Goal: Information Seeking & Learning: Find specific fact

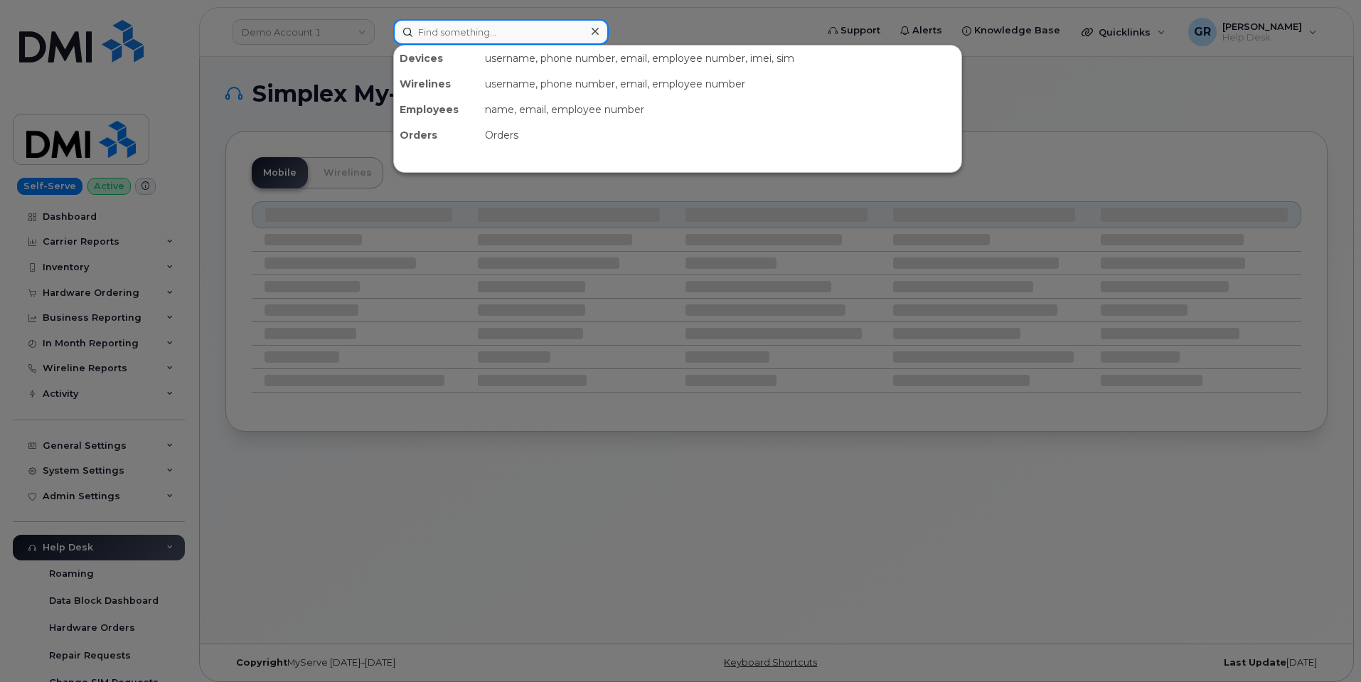
click at [475, 37] on input at bounding box center [500, 32] width 215 height 26
paste input "350884585195699"
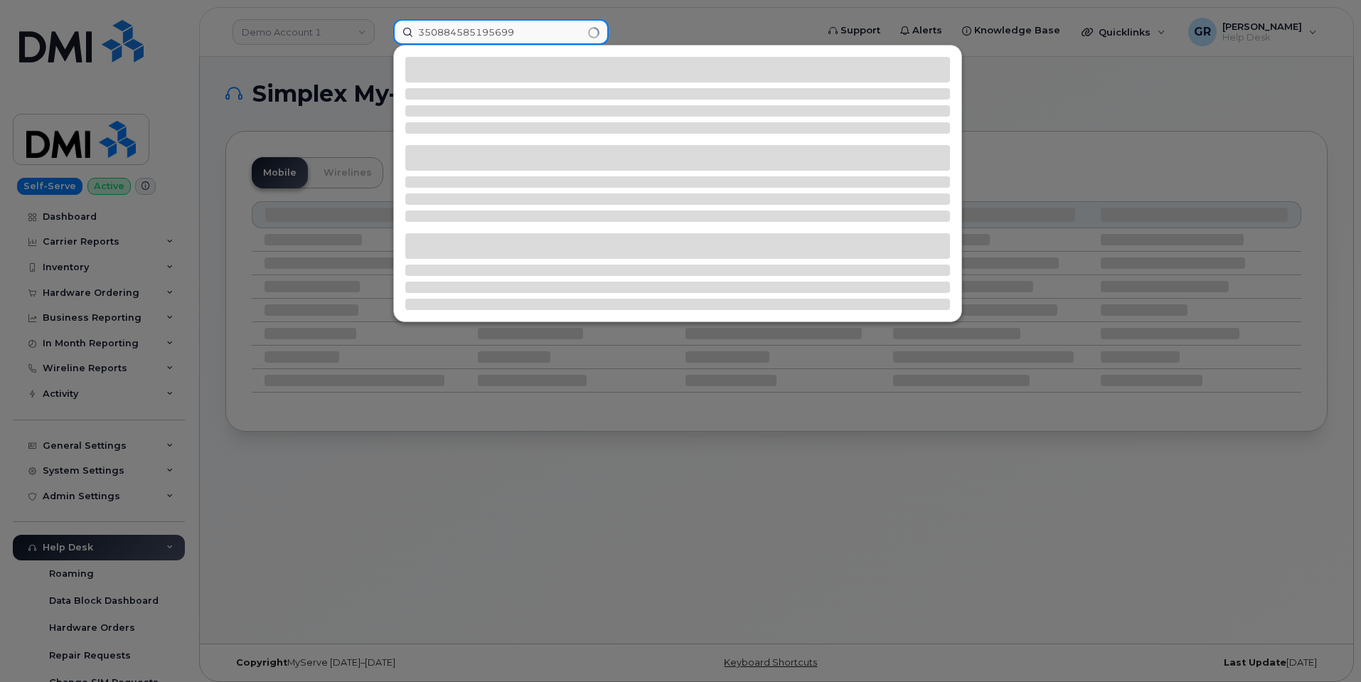
type input "350884585195699"
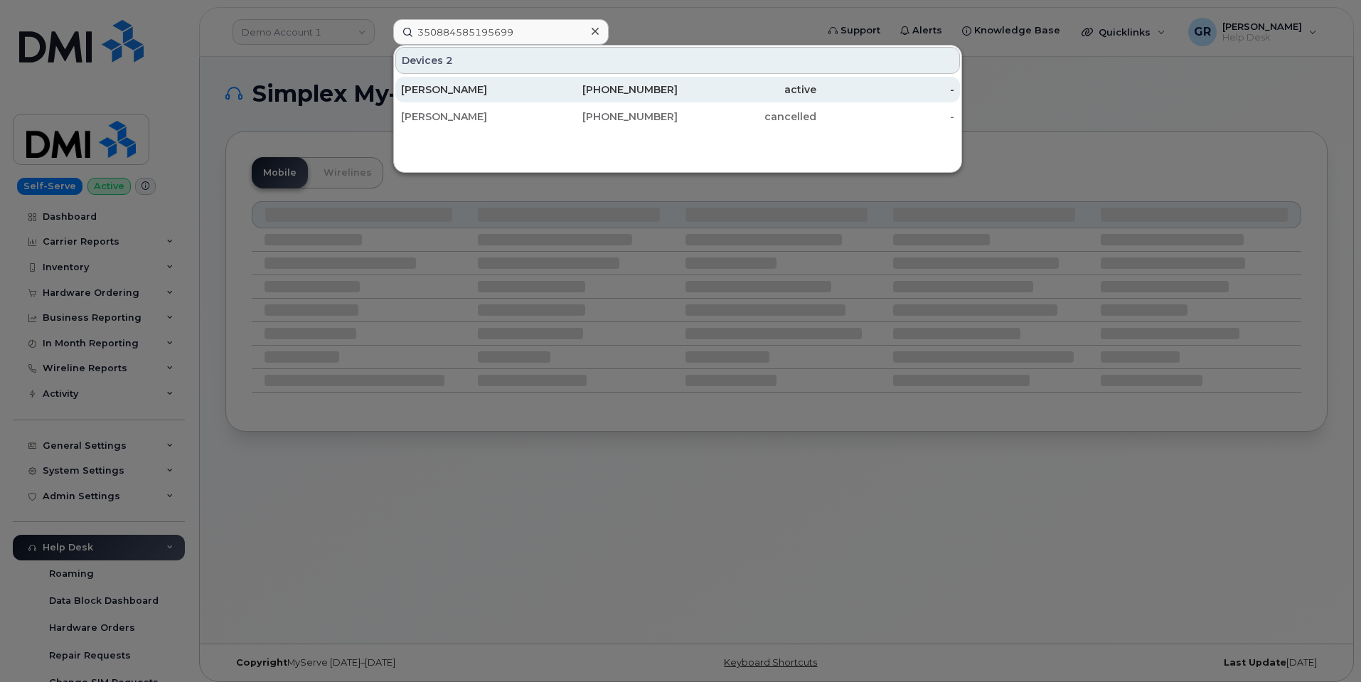
click at [549, 93] on div "577-702-6020" at bounding box center [609, 89] width 139 height 14
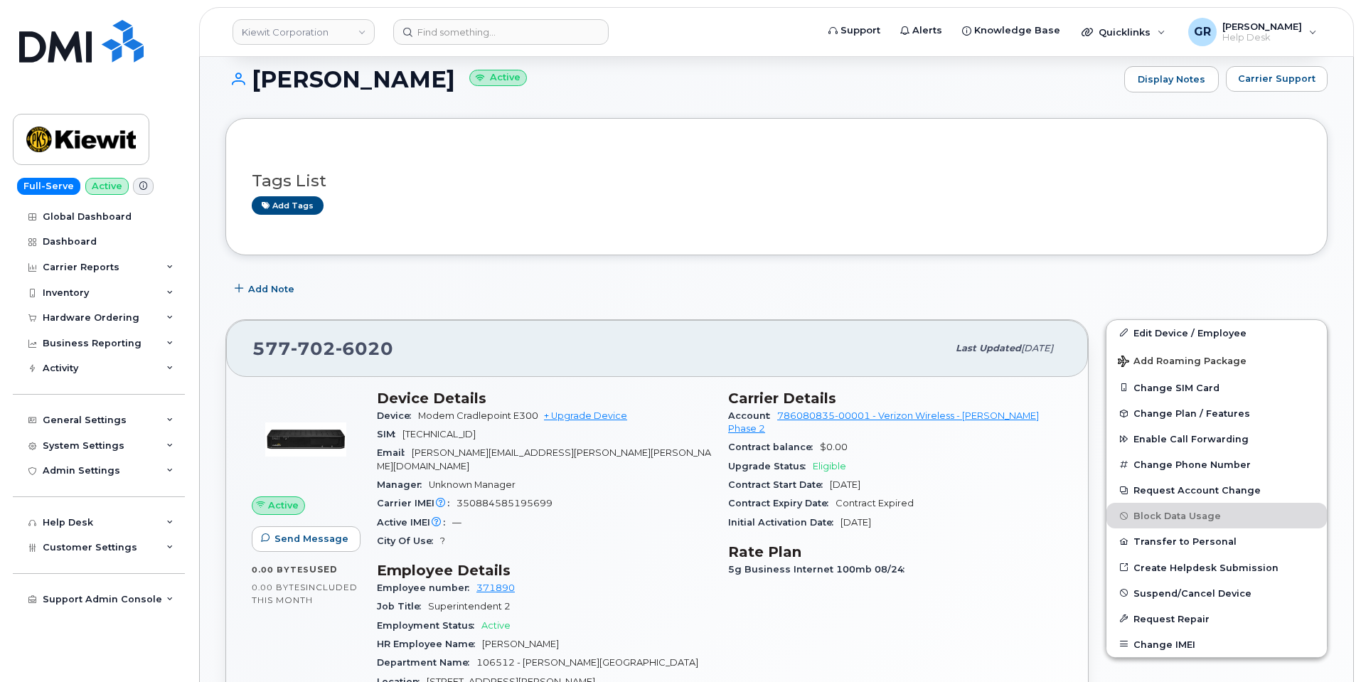
scroll to position [236, 0]
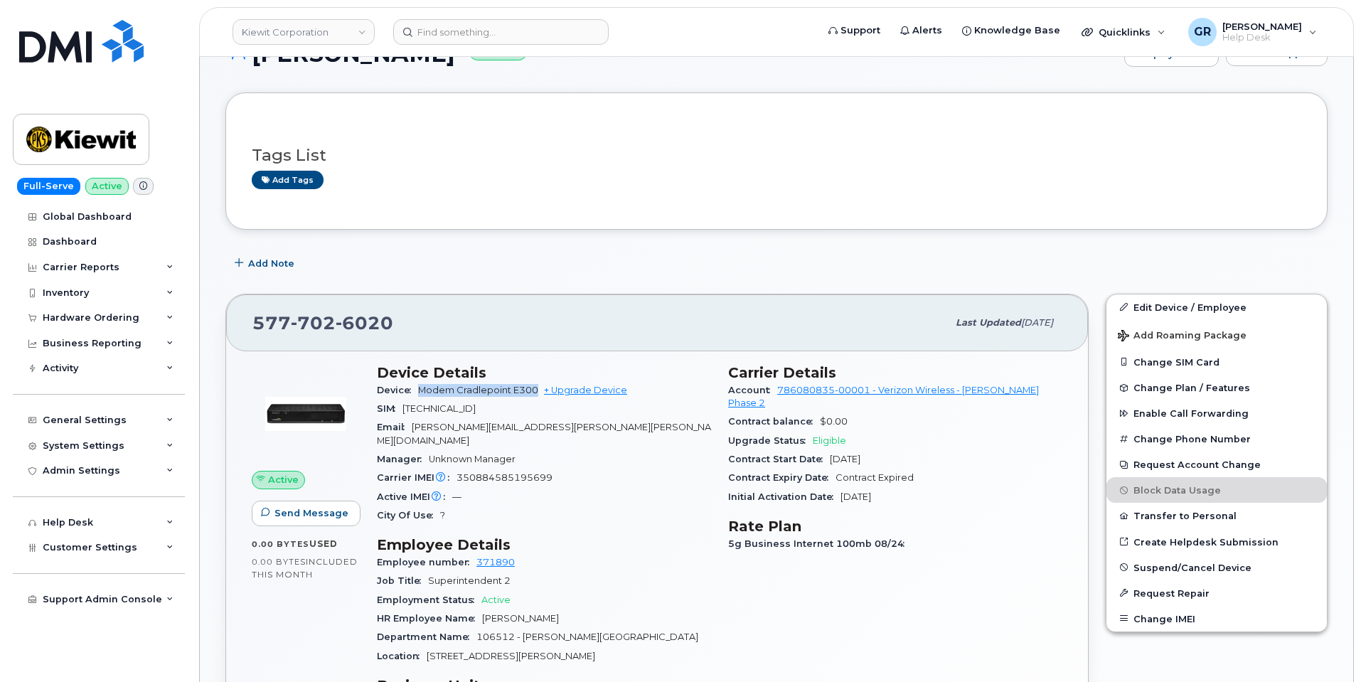
drag, startPoint x: 422, startPoint y: 393, endPoint x: 538, endPoint y: 390, distance: 115.9
click at [538, 390] on span "Modem Cradlepoint E300" at bounding box center [478, 390] width 120 height 11
copy span "Modem Cradlepoint E300"
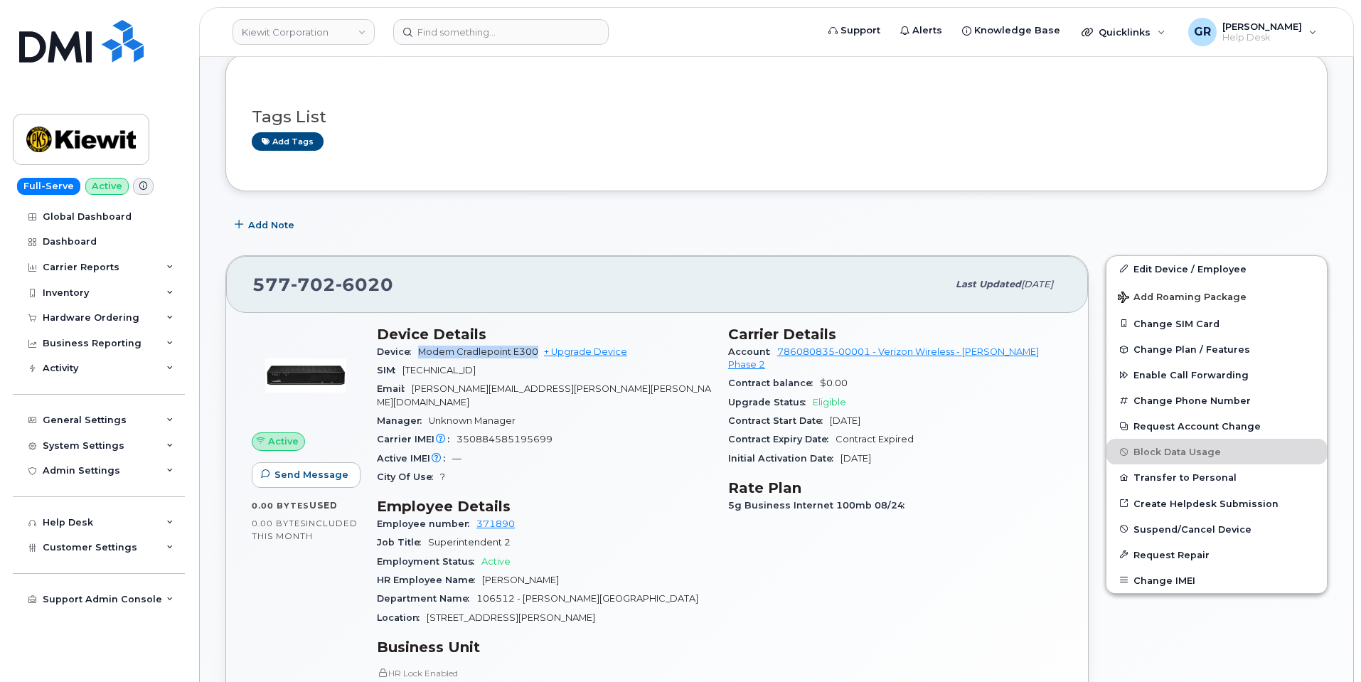
scroll to position [378, 0]
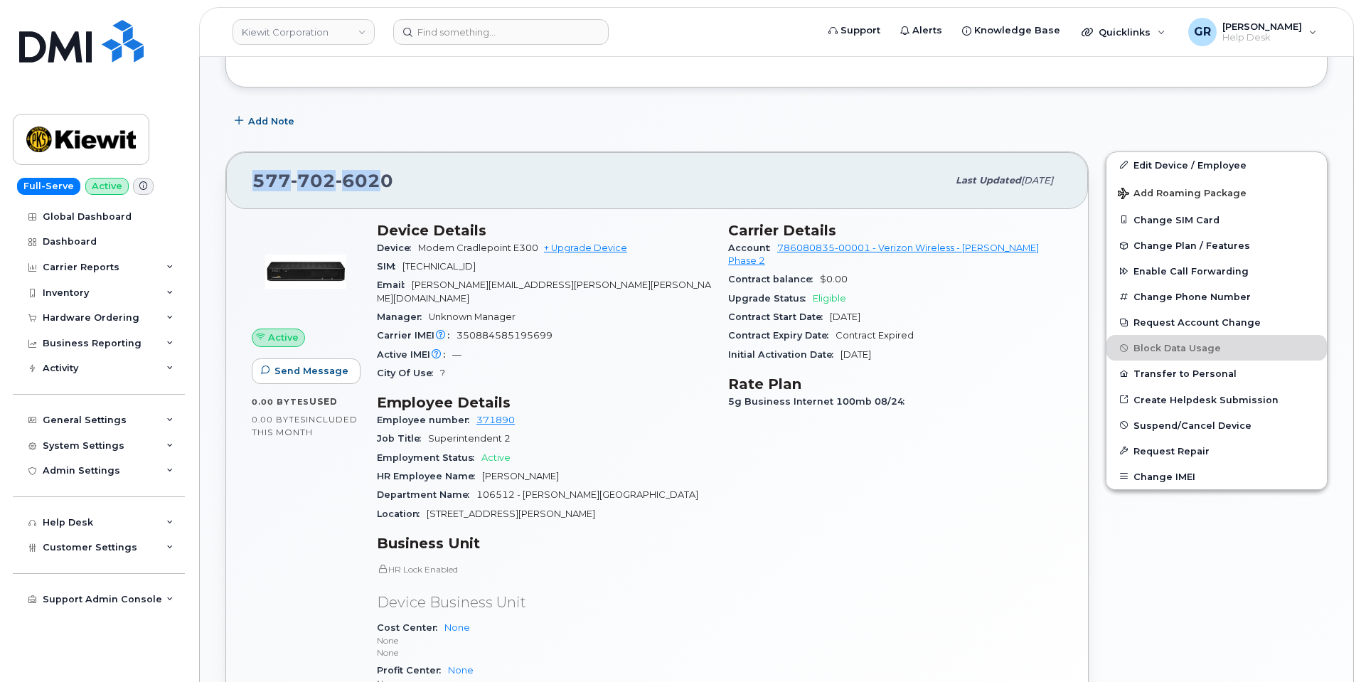
drag, startPoint x: 375, startPoint y: 178, endPoint x: 228, endPoint y: 178, distance: 147.2
click at [229, 178] on div "577 702 6020 Last updated Jul 03, 2025" at bounding box center [657, 180] width 862 height 57
click at [235, 179] on div "577 702 6020 Last updated Jul 03, 2025" at bounding box center [657, 180] width 862 height 57
click at [263, 177] on span "577 702 6020" at bounding box center [322, 180] width 141 height 21
drag, startPoint x: 257, startPoint y: 180, endPoint x: 418, endPoint y: 173, distance: 161.6
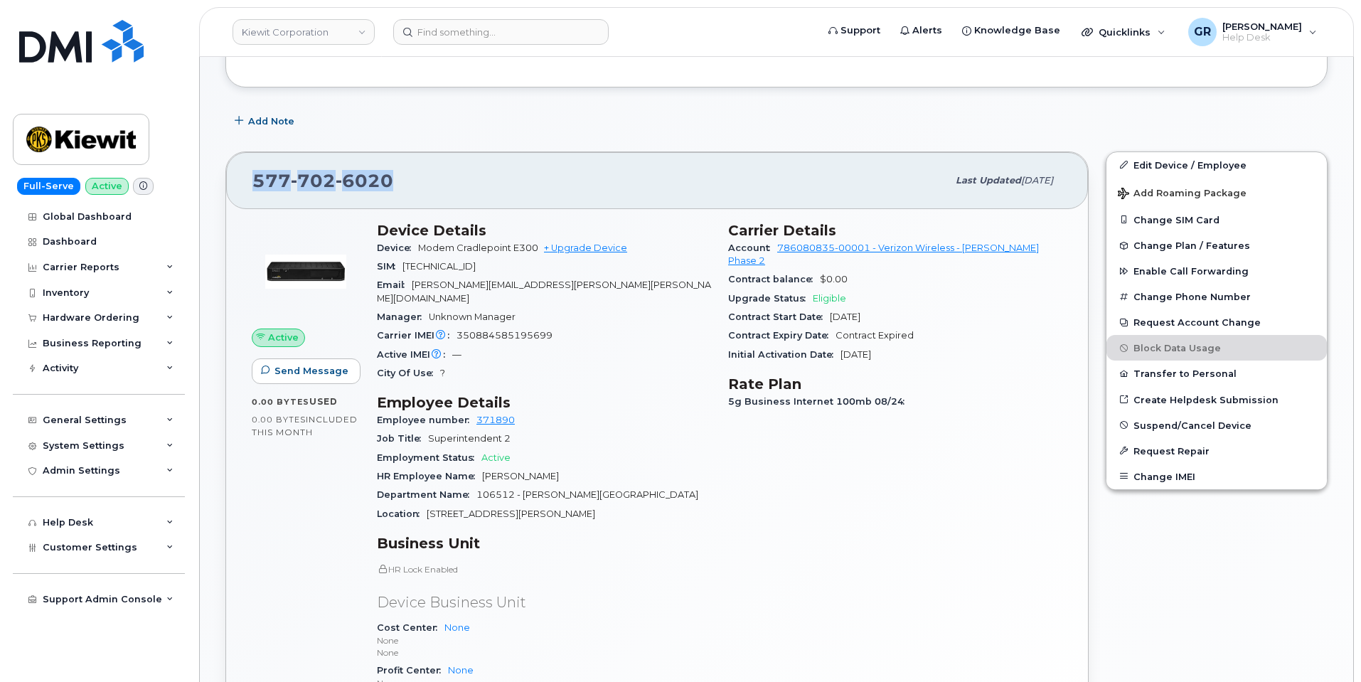
click at [418, 173] on div "577 702 6020" at bounding box center [599, 181] width 695 height 30
copy span "577 702 6020"
click at [638, 346] on div "Active IMEI Active IMEI is refreshed daily with a delay of up to 48 hours follo…" at bounding box center [544, 355] width 334 height 18
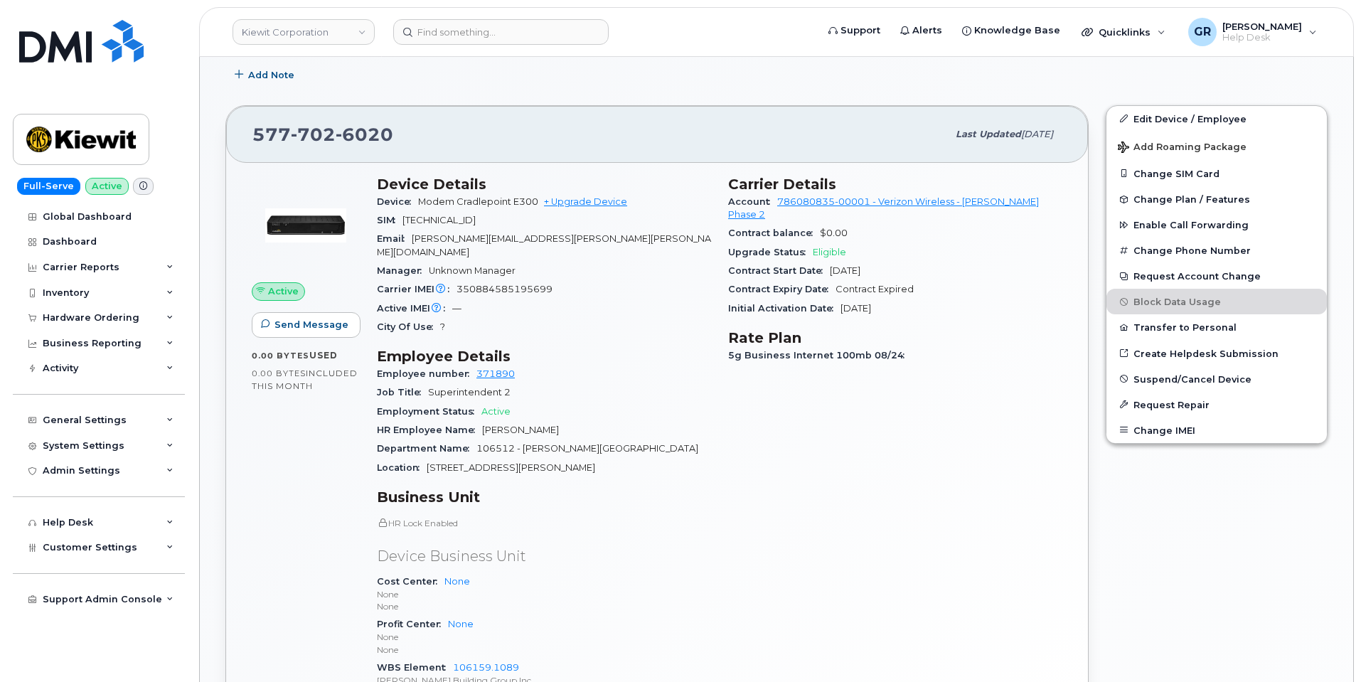
scroll to position [449, 0]
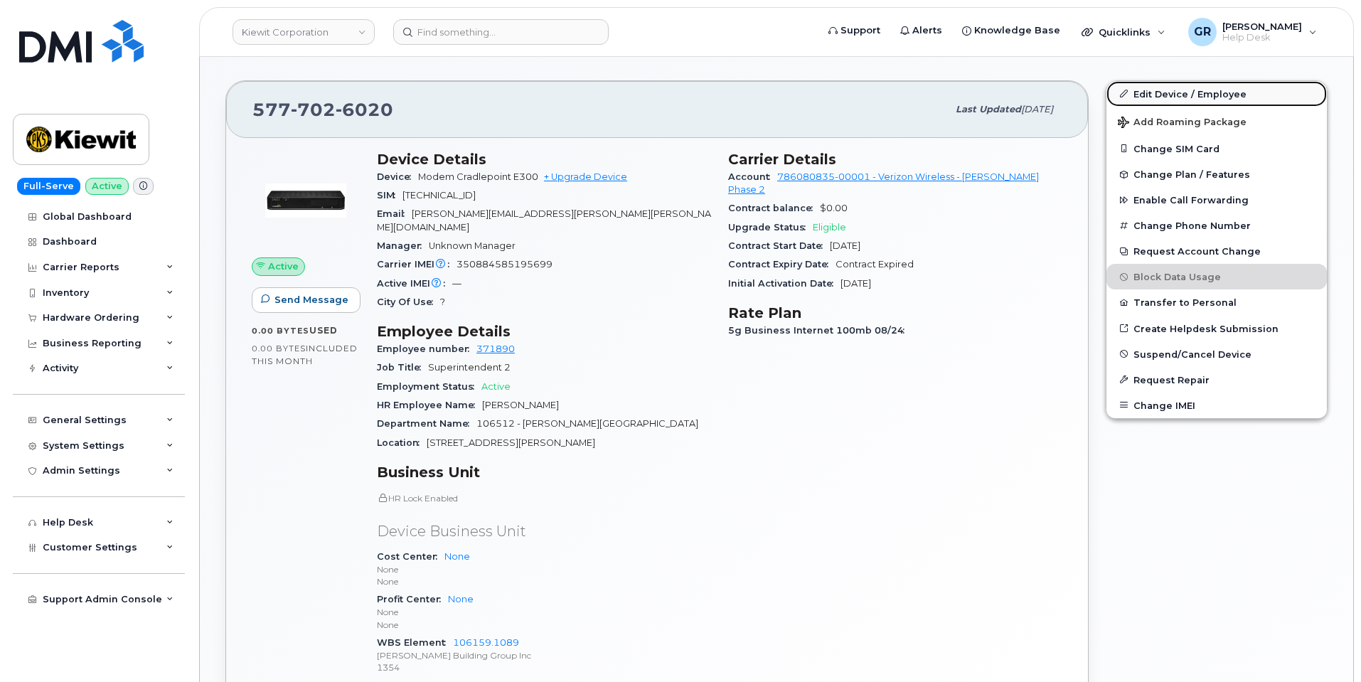
click at [1194, 95] on link "Edit Device / Employee" at bounding box center [1216, 94] width 220 height 26
click at [1148, 90] on link "Edit Device / Employee" at bounding box center [1216, 94] width 220 height 26
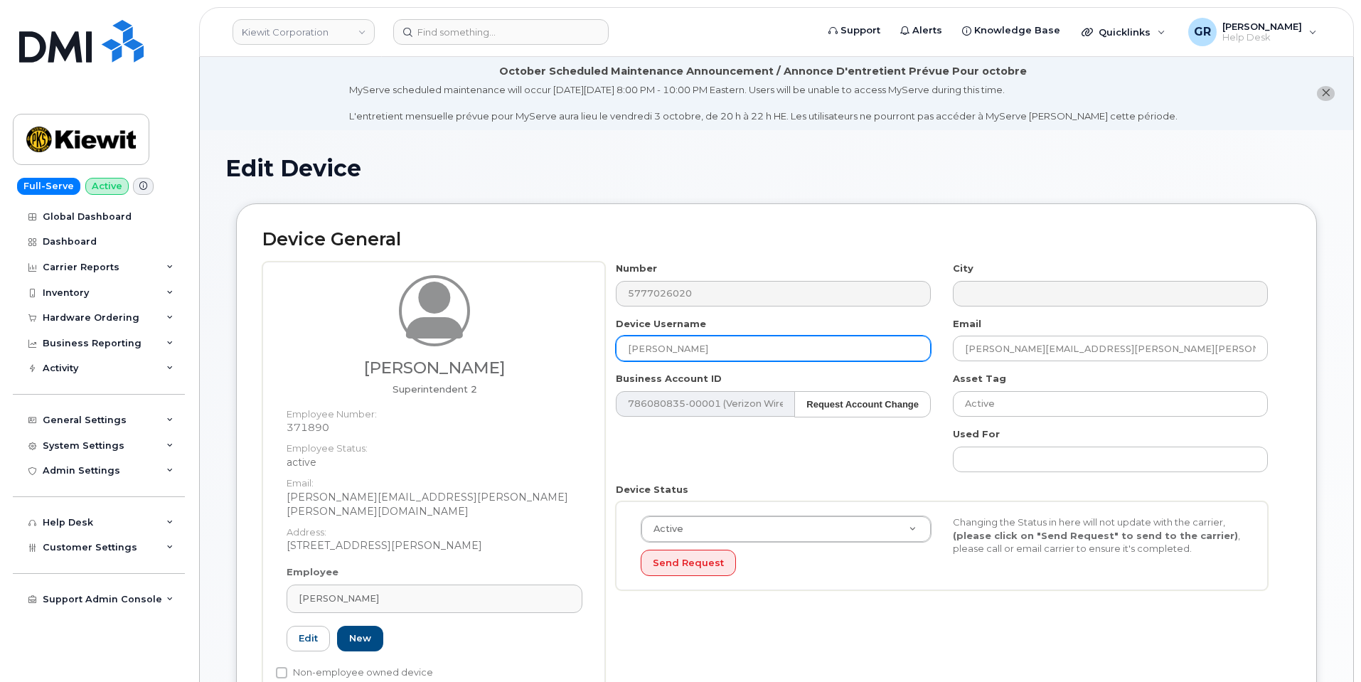
drag, startPoint x: 781, startPoint y: 356, endPoint x: 608, endPoint y: 353, distance: 172.8
click at [608, 354] on div "Device Username BENJAMIN JENSEN" at bounding box center [773, 339] width 337 height 45
paste input "Jonothan Ayala"
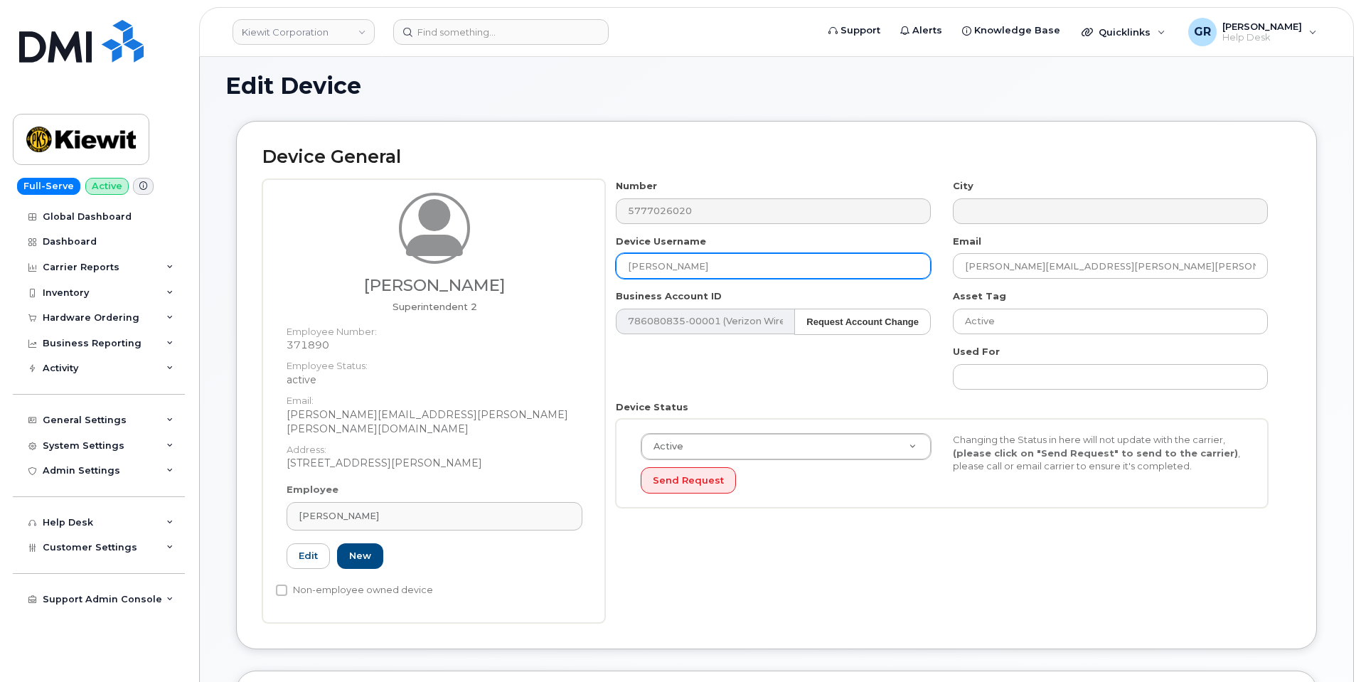
scroll to position [71, 0]
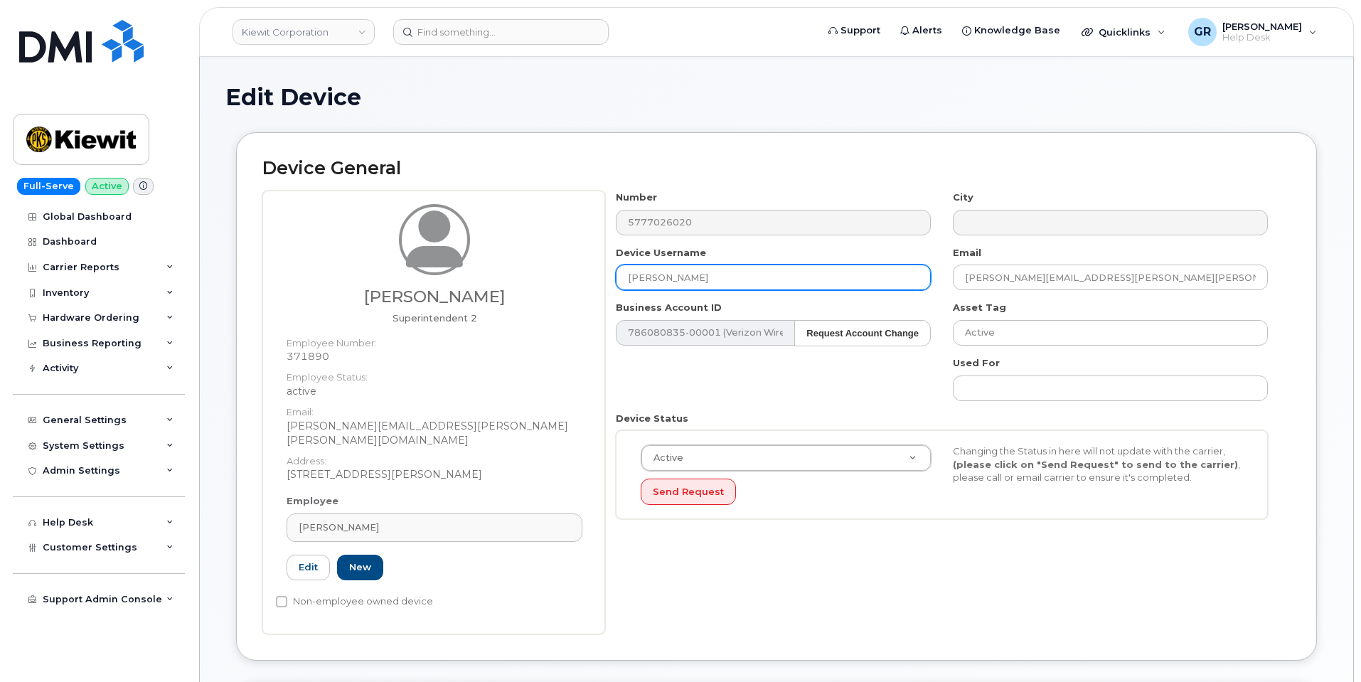
type input "Jonothan Ayala"
click at [336, 467] on dd "100 Bancroft Street" at bounding box center [435, 474] width 296 height 14
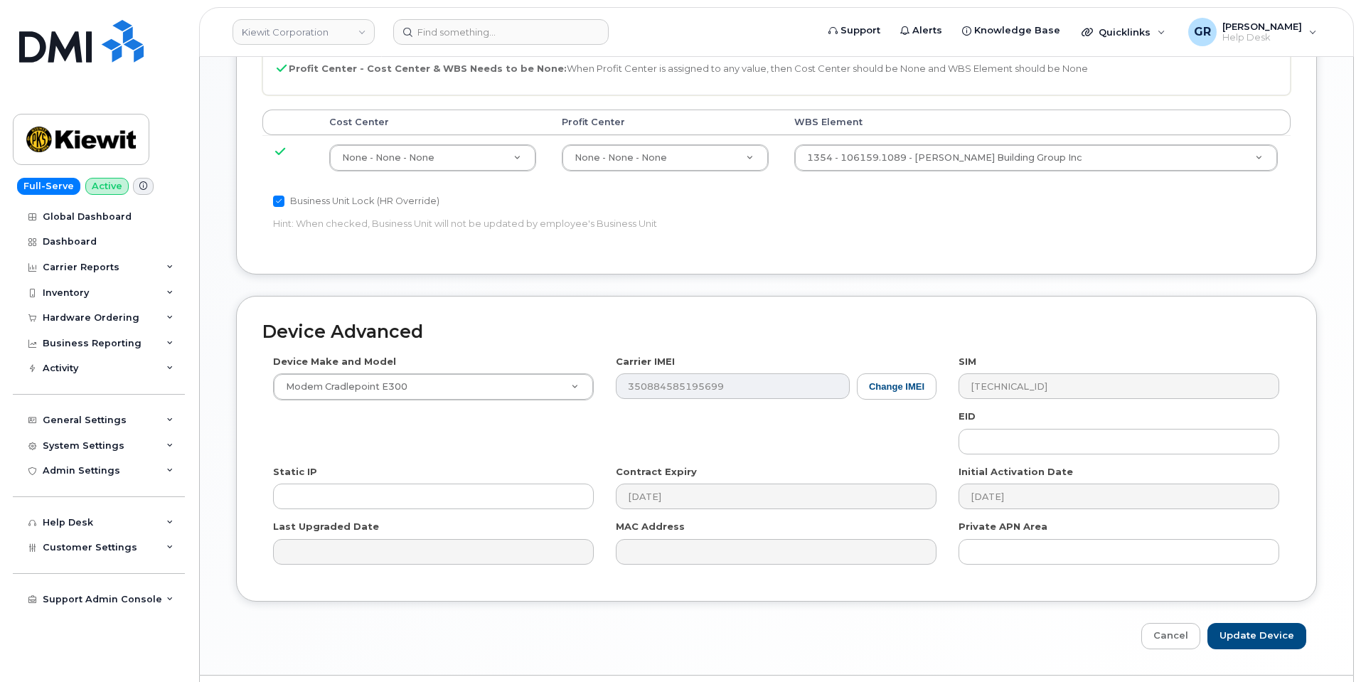
scroll to position [853, 0]
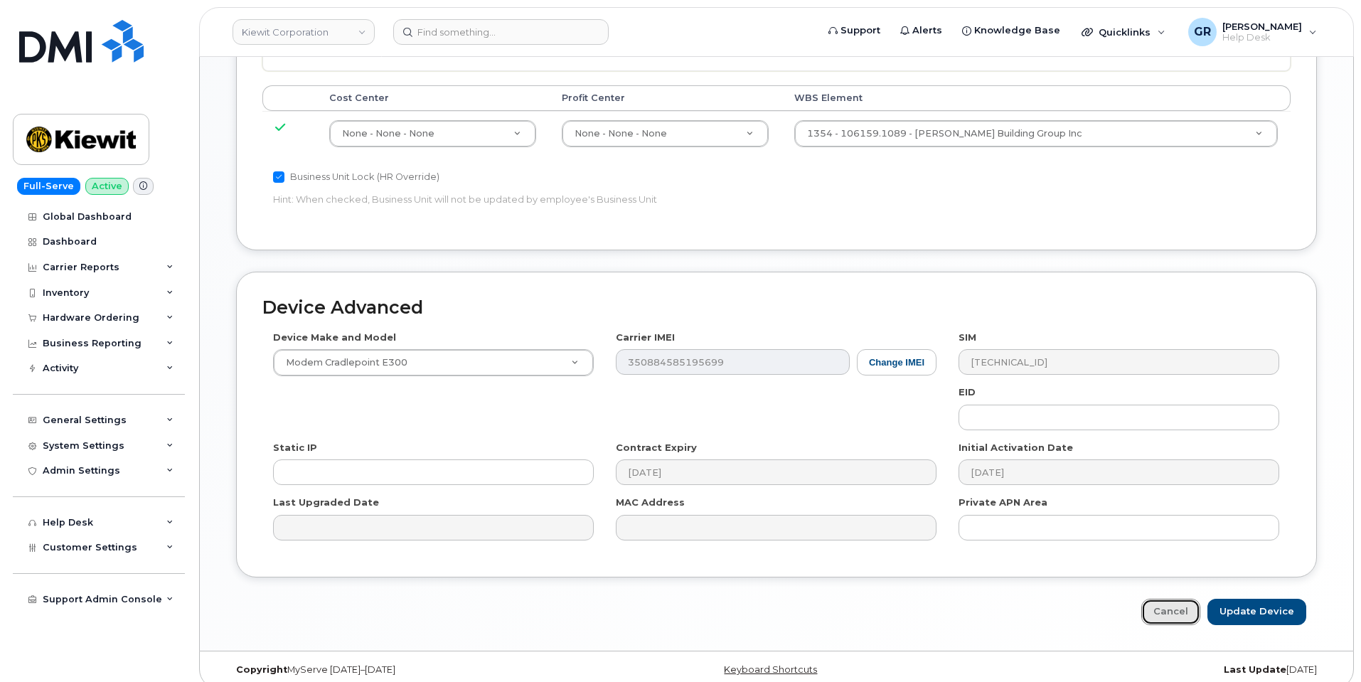
drag, startPoint x: 1157, startPoint y: 596, endPoint x: 1134, endPoint y: 566, distance: 37.5
click at [1157, 599] on link "Cancel" at bounding box center [1170, 612] width 59 height 26
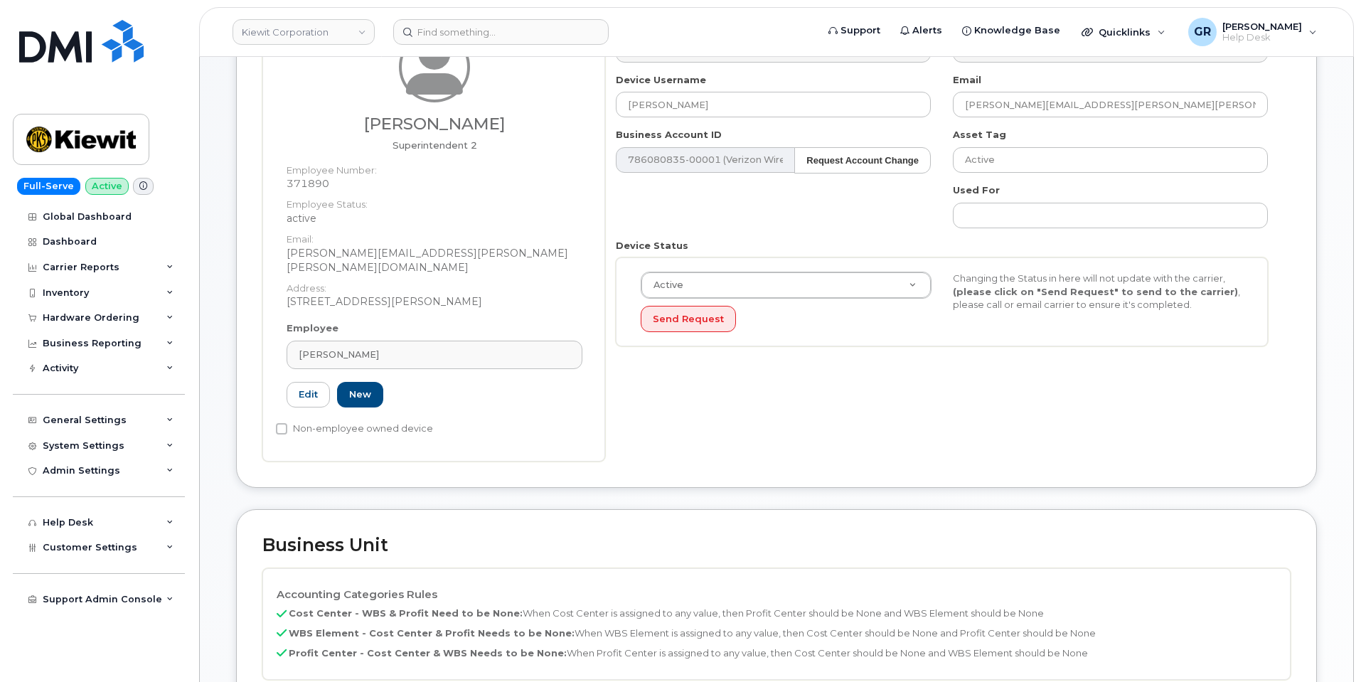
scroll to position [0, 0]
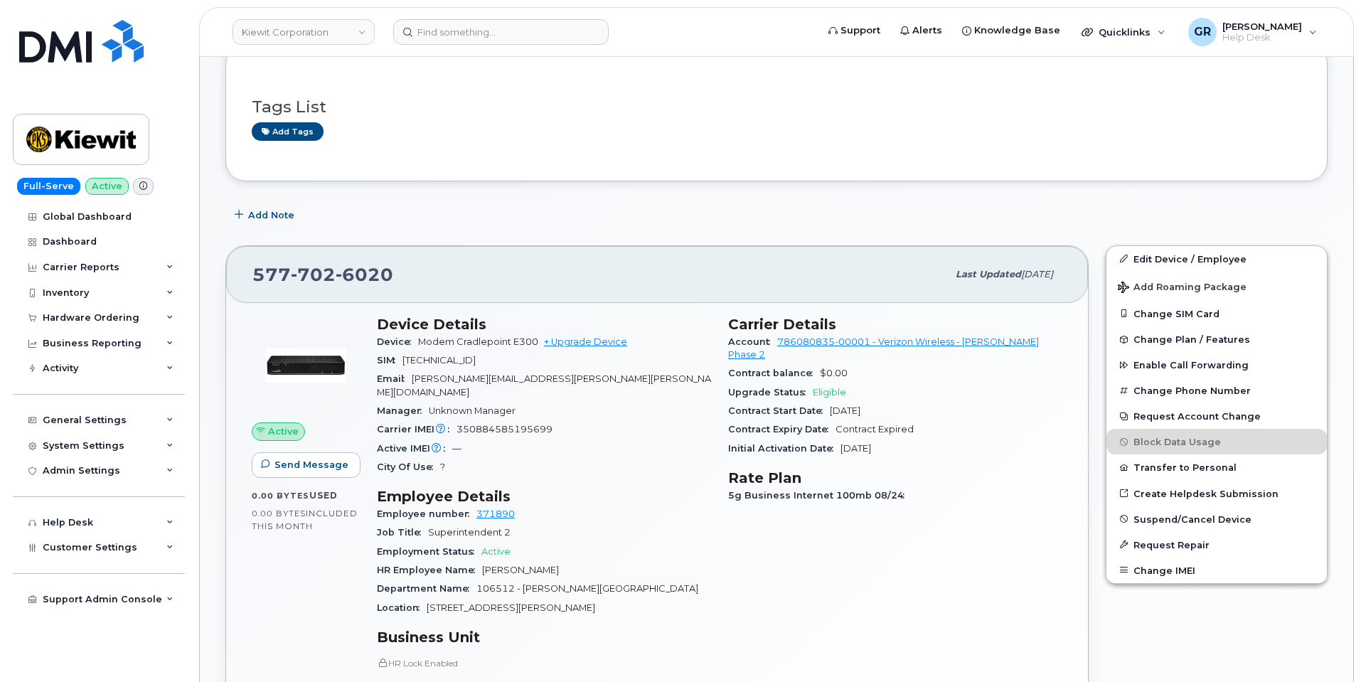
scroll to position [356, 0]
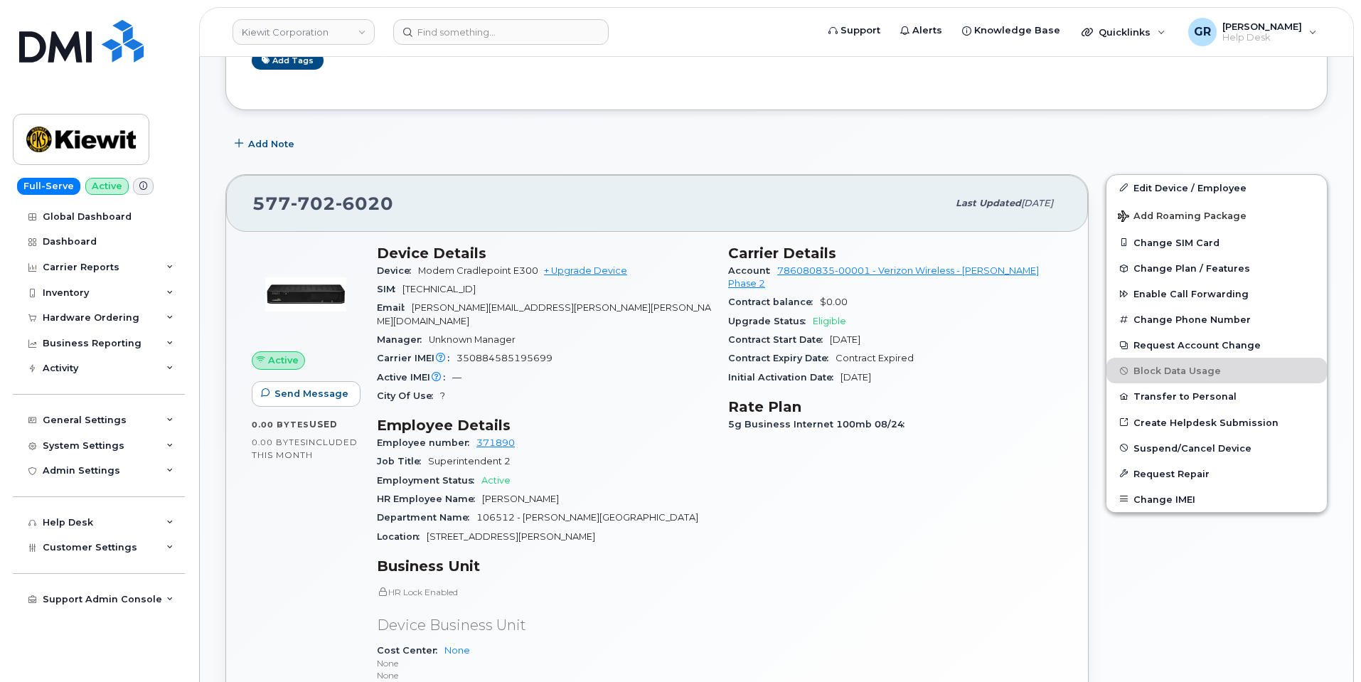
click at [552, 331] on div "Manager Unknown Manager" at bounding box center [544, 340] width 334 height 18
click at [554, 349] on div "Carrier IMEI Carrier IMEI is reported during the last billing cycle or change o…" at bounding box center [544, 358] width 334 height 18
click at [350, 203] on span "6020" at bounding box center [365, 203] width 58 height 21
click at [351, 201] on span "6020" at bounding box center [365, 203] width 58 height 21
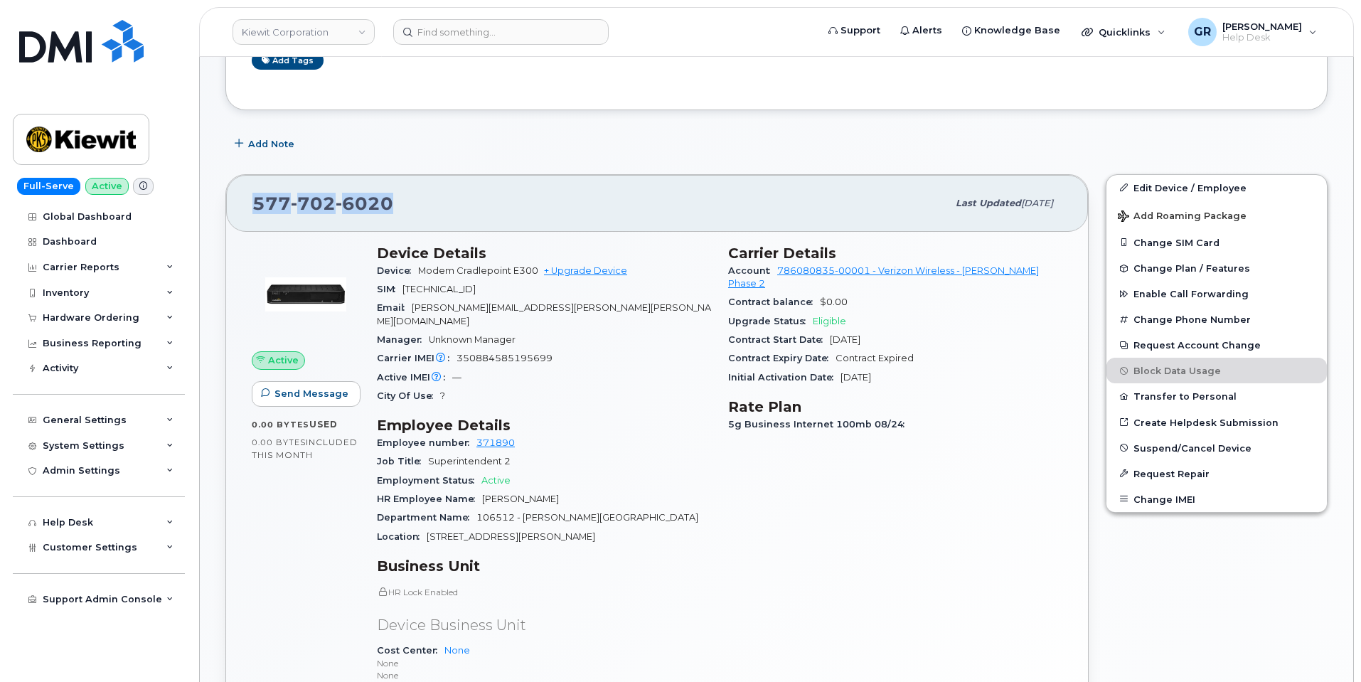
copy span "577 702 6020"
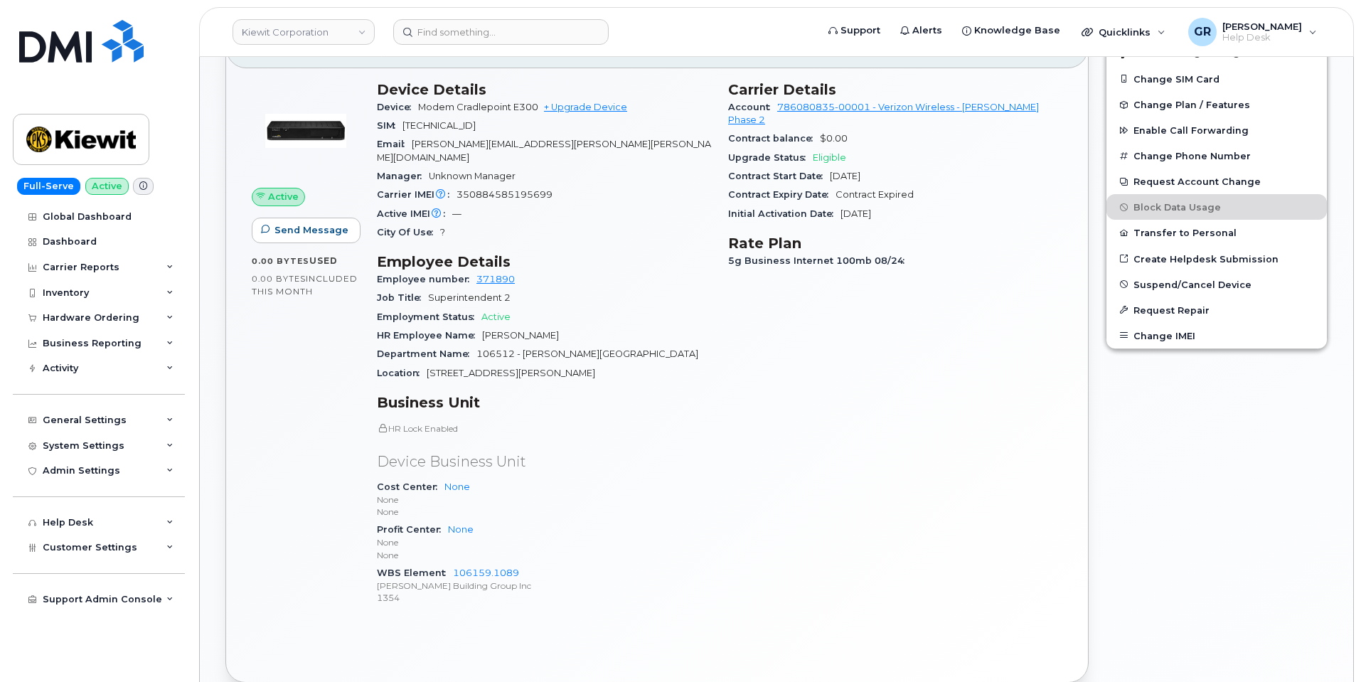
scroll to position [498, 0]
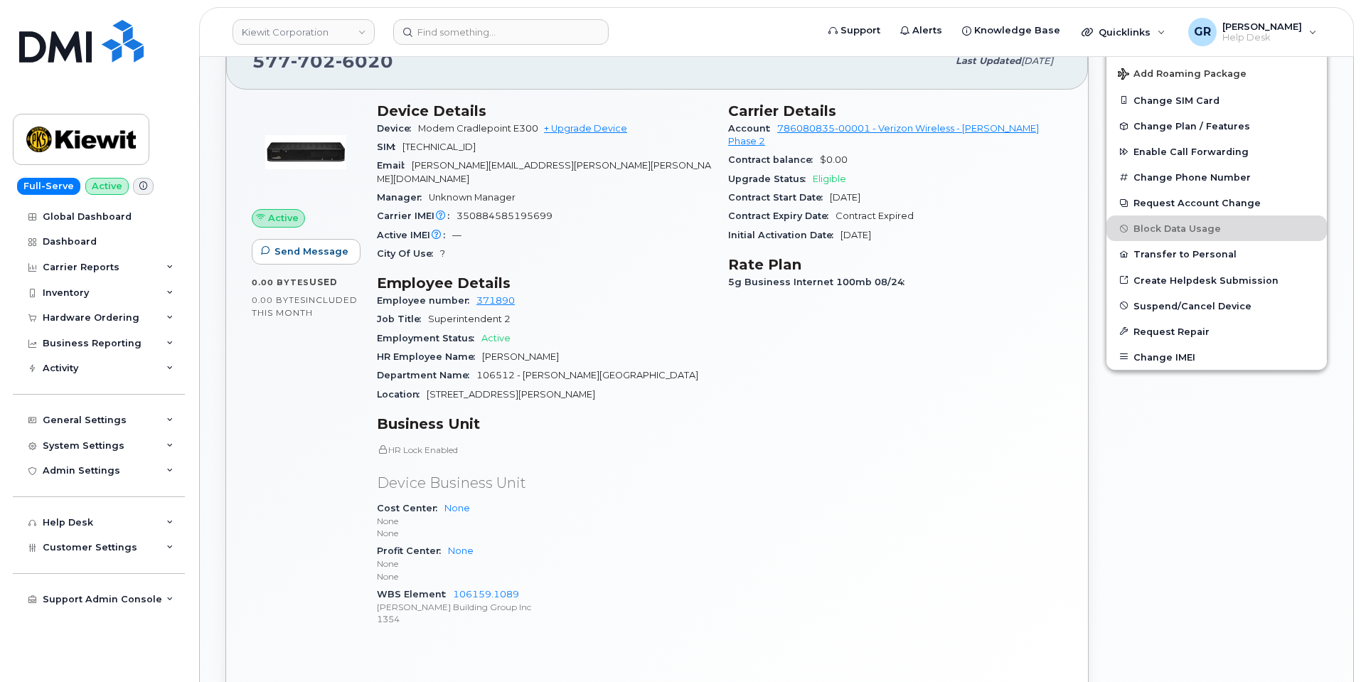
click at [506, 210] on span "350884585195699" at bounding box center [505, 215] width 96 height 11
copy span "350884585195699"
click at [454, 146] on span "89148000011438332601" at bounding box center [438, 147] width 73 height 11
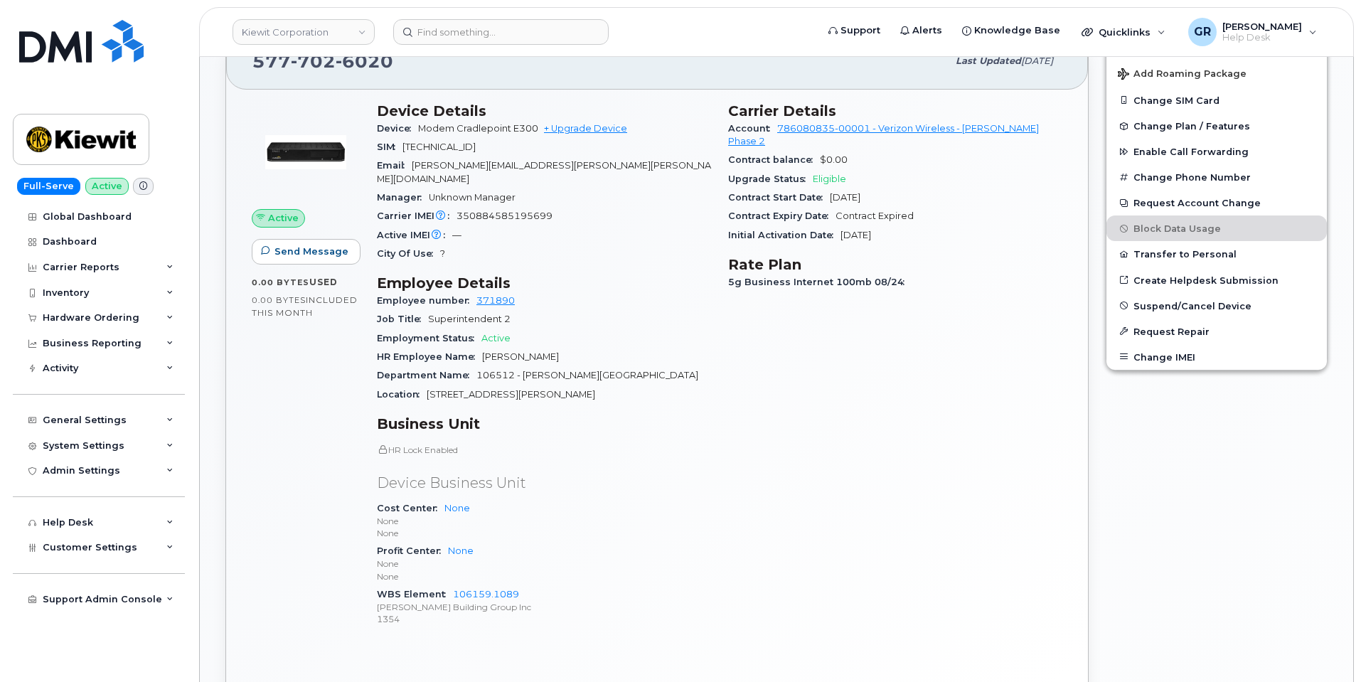
copy span "89148000011438332601"
click at [476, 151] on span "89148000011438332601" at bounding box center [438, 147] width 73 height 11
click at [476, 150] on span "89148000011438332601" at bounding box center [438, 147] width 73 height 11
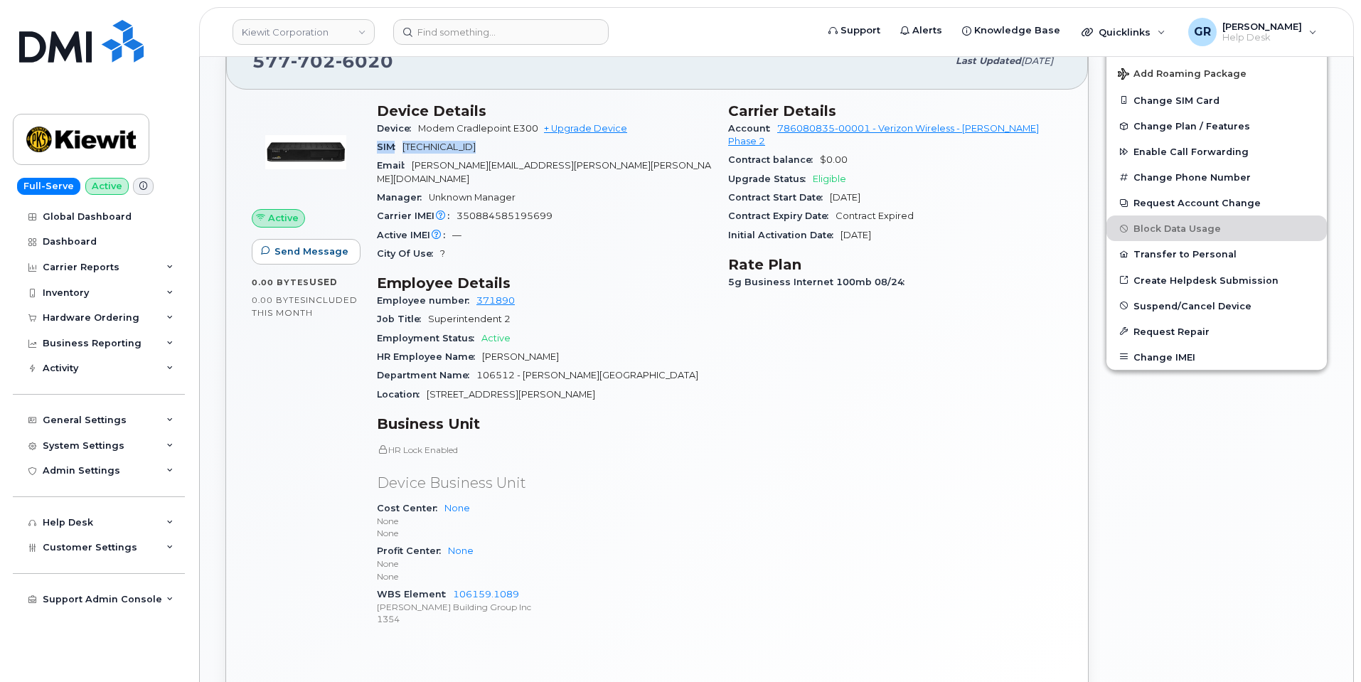
click at [476, 150] on span "89148000011438332601" at bounding box center [438, 147] width 73 height 11
click at [412, 152] on div "SIM 89148000011438332601" at bounding box center [544, 147] width 334 height 18
click at [405, 146] on span "89148000011438332601" at bounding box center [438, 147] width 73 height 11
drag, startPoint x: 406, startPoint y: 145, endPoint x: 497, endPoint y: 146, distance: 91.0
click at [476, 146] on span "89148000011438332601" at bounding box center [438, 147] width 73 height 11
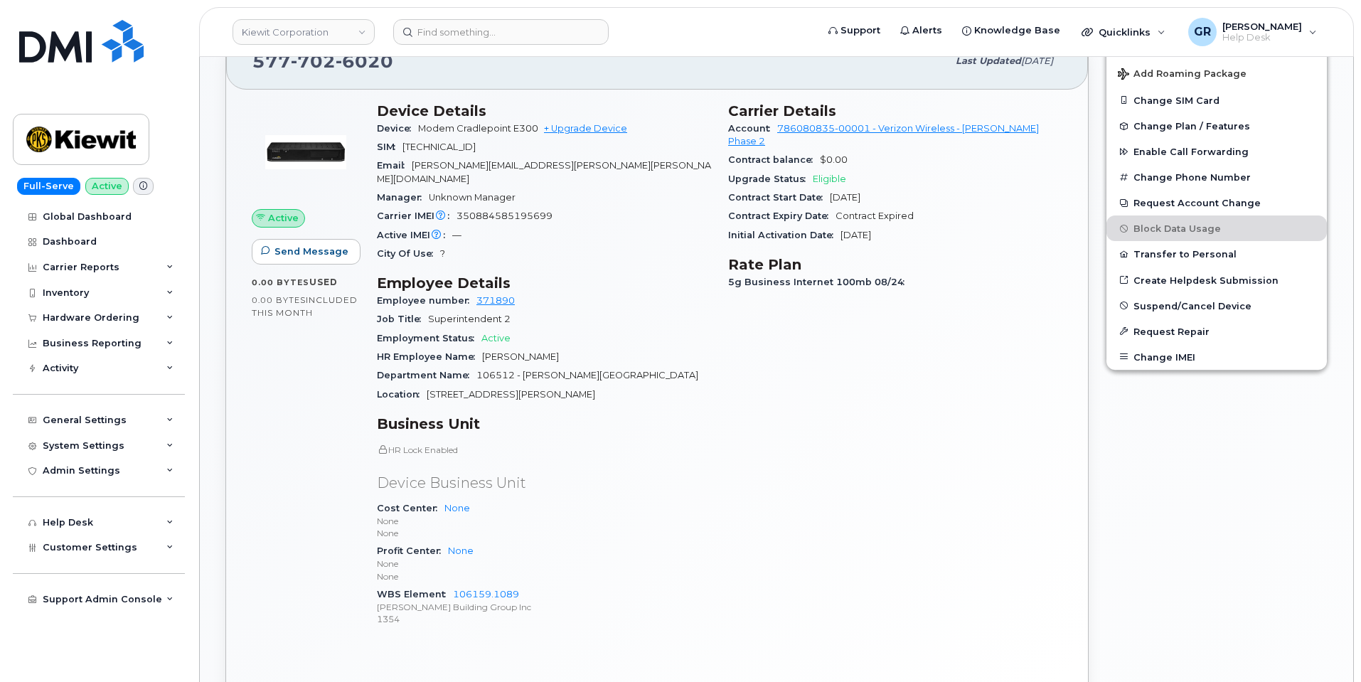
click at [658, 444] on p "HR Lock Enabled" at bounding box center [544, 450] width 334 height 12
click at [331, 380] on div "Active Send Message 0.00 Bytes  used 0.00 Bytes  included this month" at bounding box center [305, 371] width 125 height 554
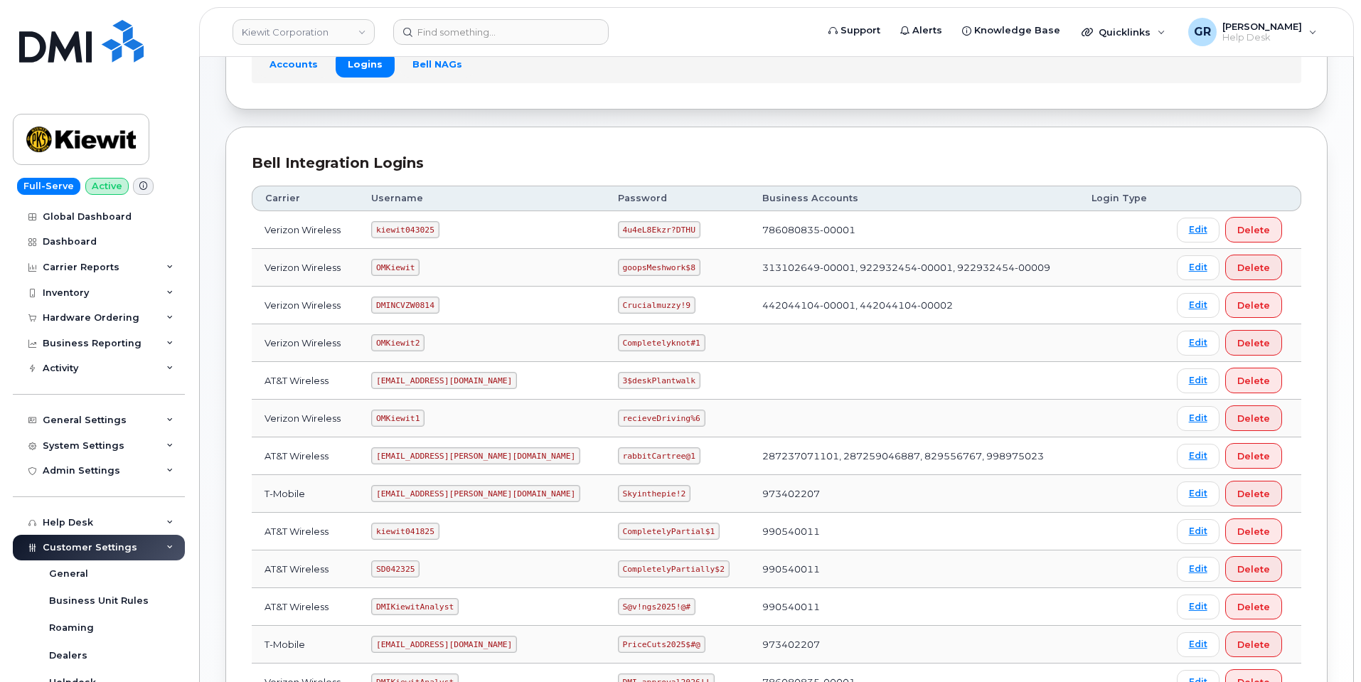
scroll to position [112, 0]
click at [618, 233] on code "4u4eL8Ekzr?DTHU" at bounding box center [659, 231] width 82 height 17
copy code "4u4eL8Ekzr?DTHU"
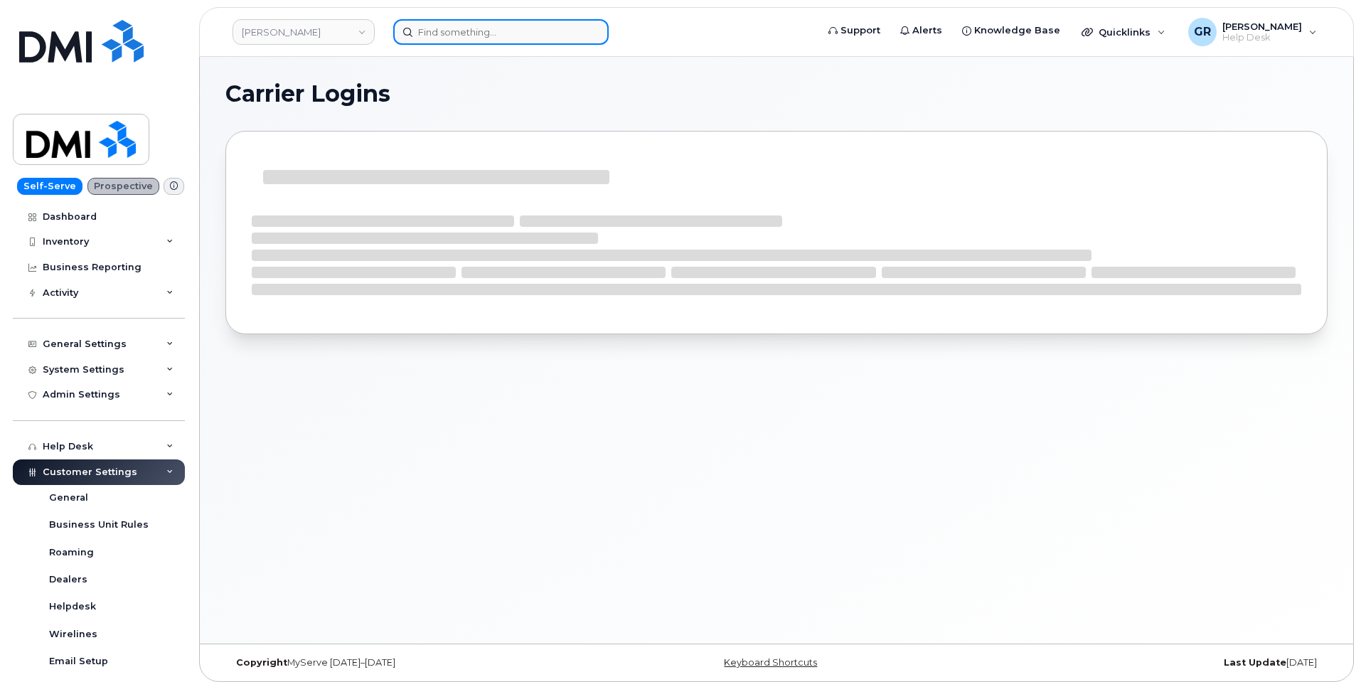
click at [475, 23] on input at bounding box center [500, 32] width 215 height 26
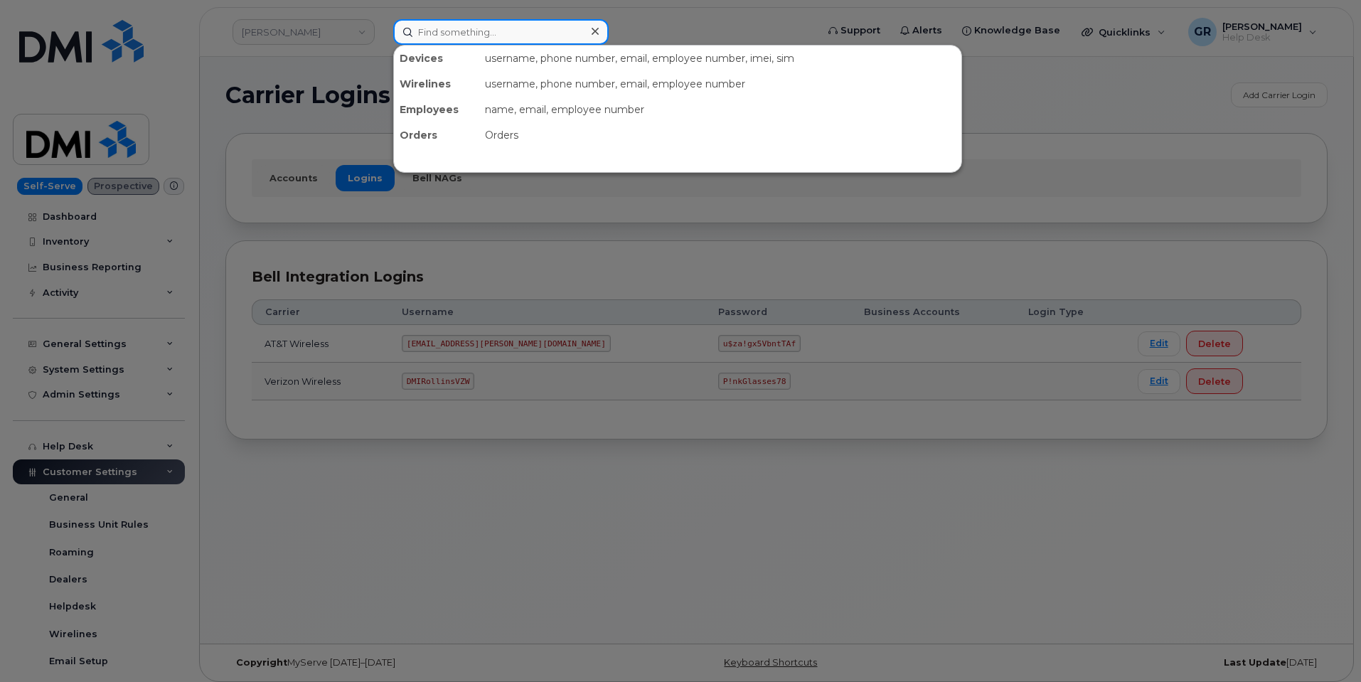
paste input "DMIRollinsVZW"
type input "DMIRollinsVZW"
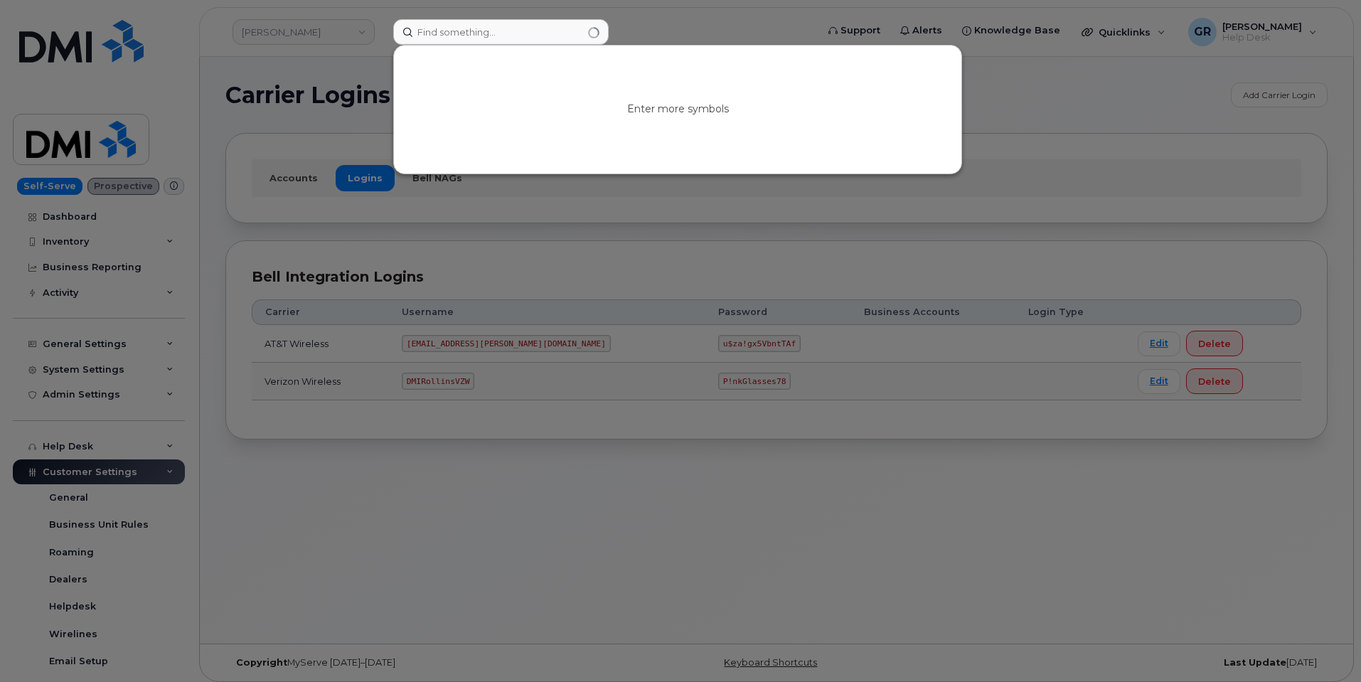
click at [285, 263] on div at bounding box center [680, 341] width 1361 height 682
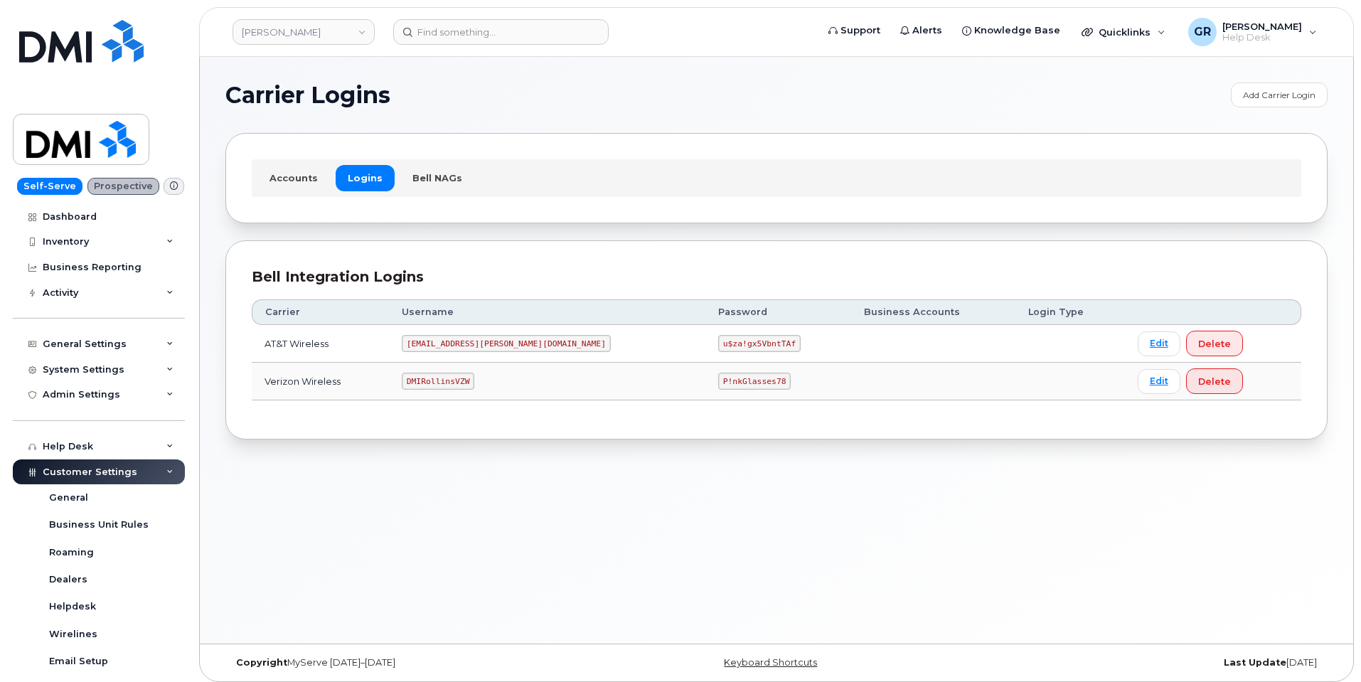
click at [718, 383] on code "P!nkGlasses78" at bounding box center [754, 381] width 73 height 17
click at [718, 377] on code "P!nkGlasses78" at bounding box center [754, 381] width 73 height 17
click at [718, 378] on code "P!nkGlasses78" at bounding box center [754, 381] width 73 height 17
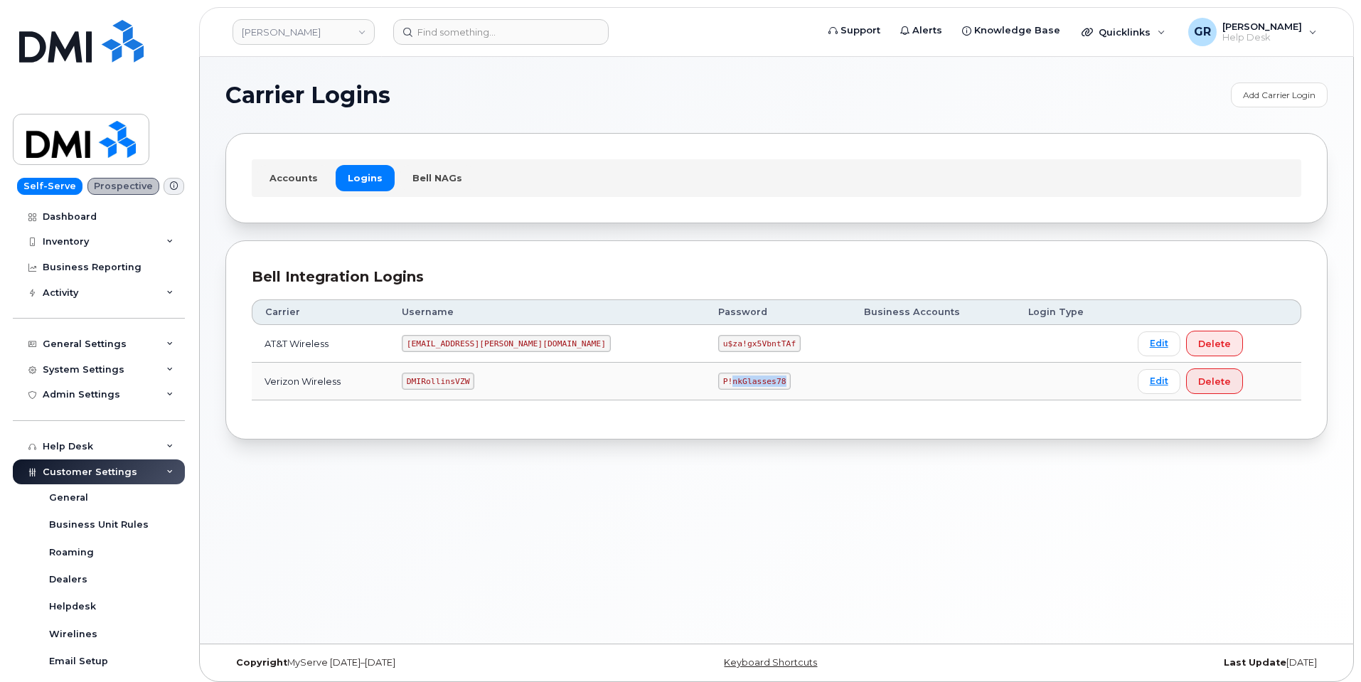
click at [718, 380] on code "P!nkGlasses78" at bounding box center [754, 381] width 73 height 17
click at [718, 381] on code "P!nkGlasses78" at bounding box center [754, 381] width 73 height 17
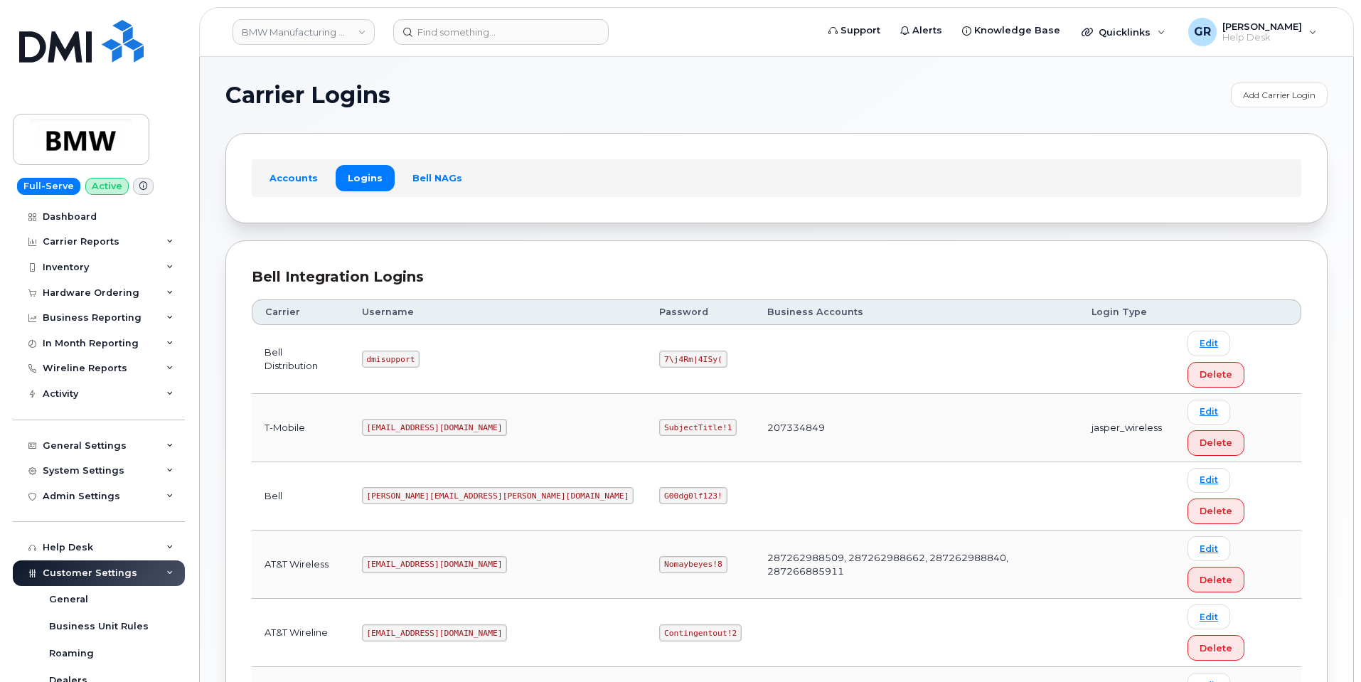
click at [659, 419] on code "SubjectTitle!1" at bounding box center [698, 427] width 78 height 17
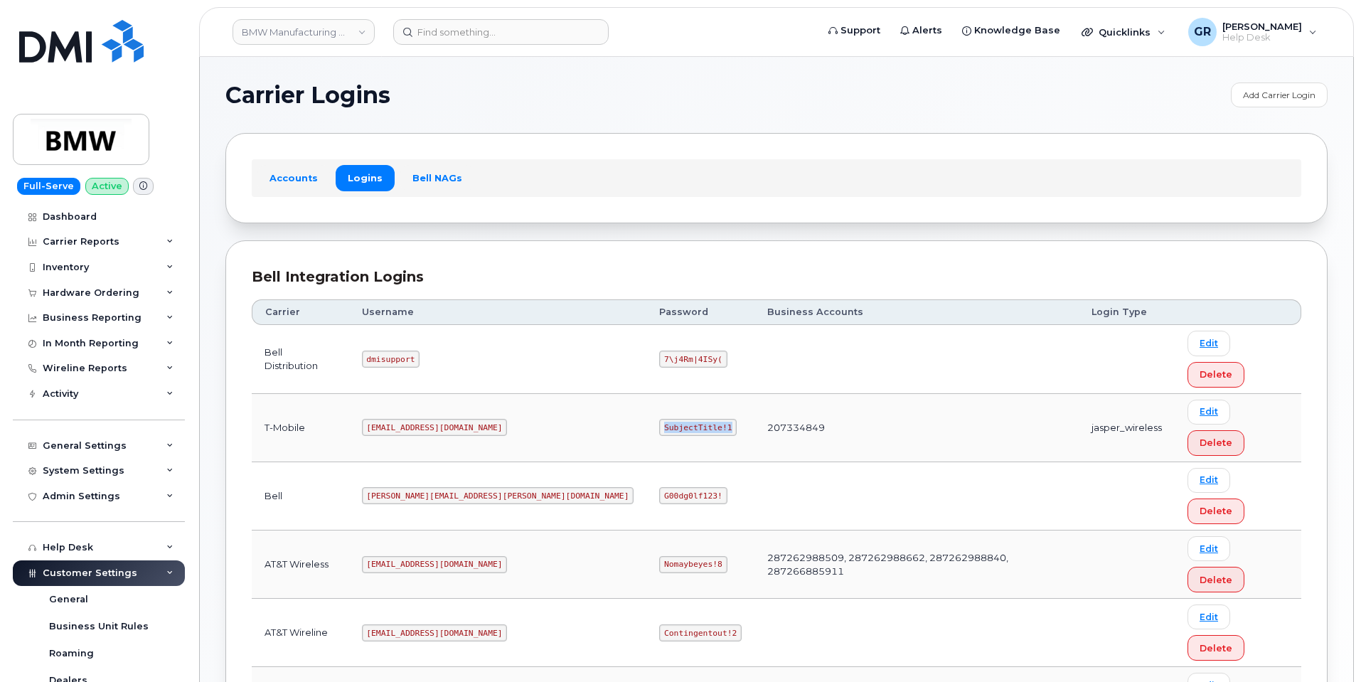
click at [659, 419] on code "SubjectTitle!1" at bounding box center [698, 427] width 78 height 17
copy code "SubjectTitle!1"
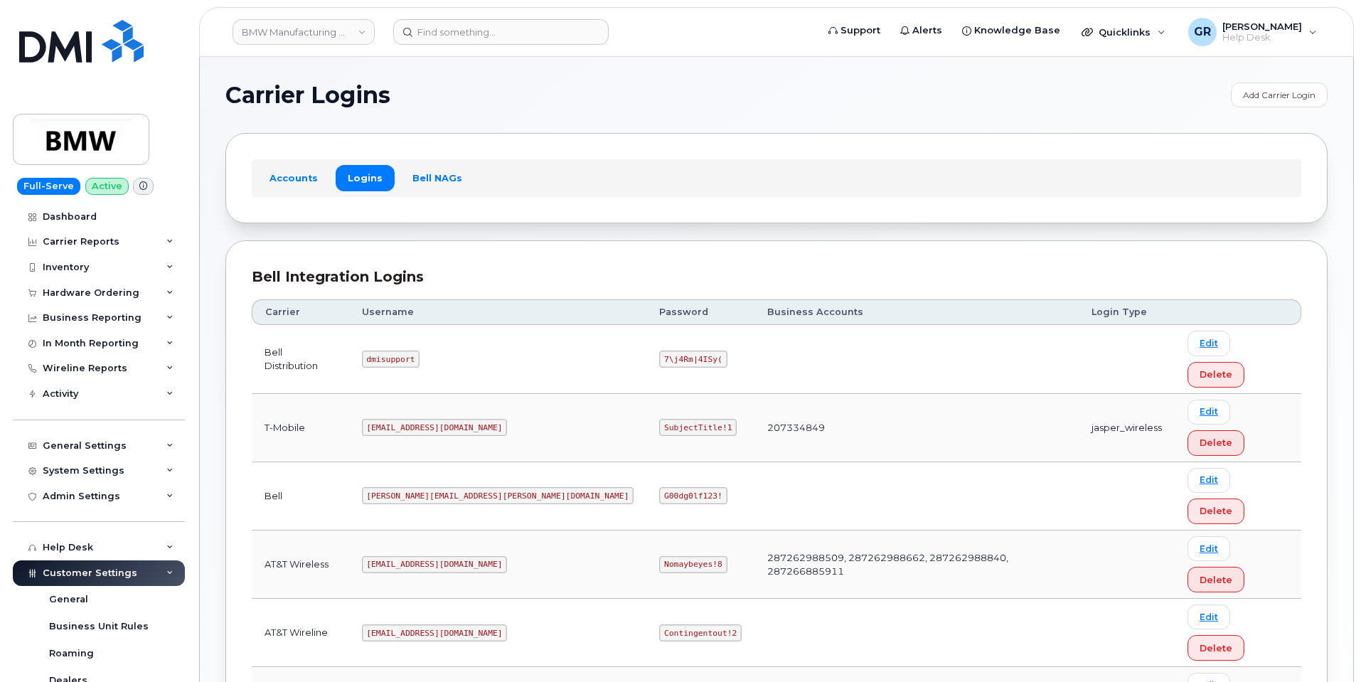
copy code "SubjectTitle!1"
